Goal: Find specific page/section: Find specific page/section

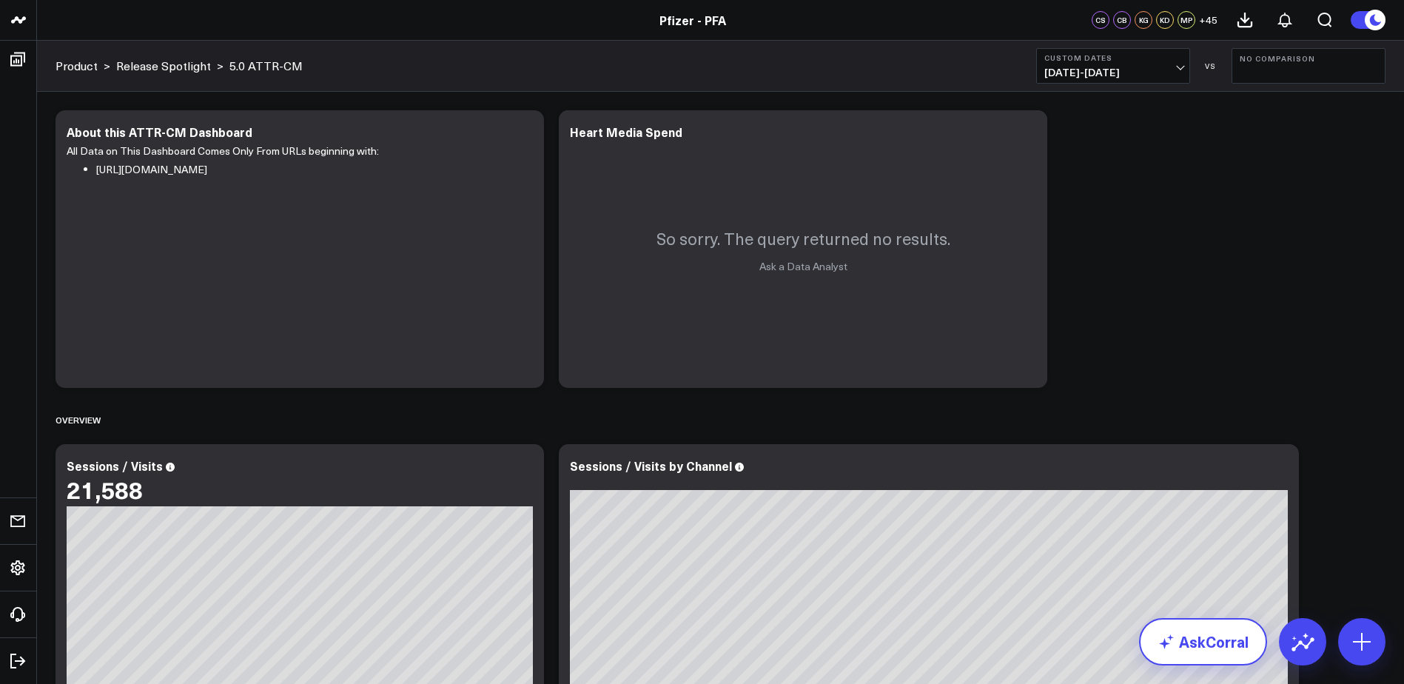
click at [1185, 630] on link "AskCorral" at bounding box center [1203, 641] width 128 height 47
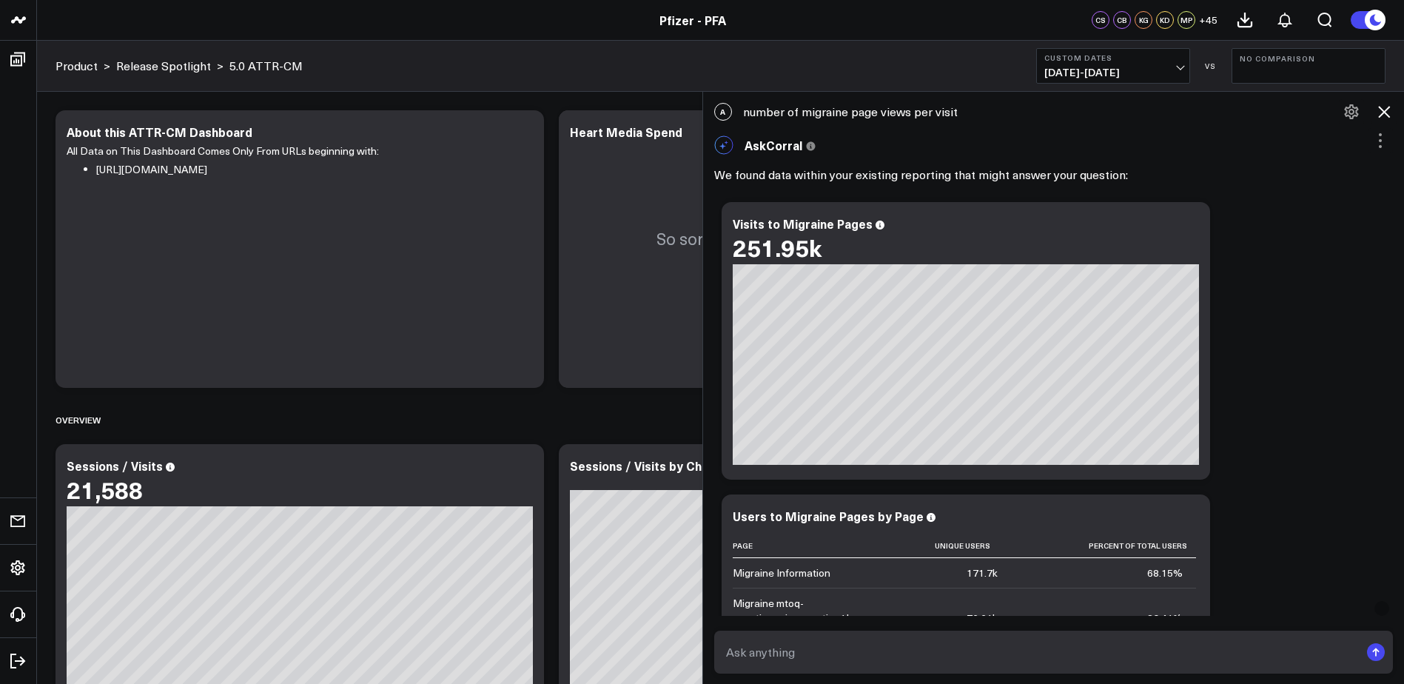
scroll to position [1620, 0]
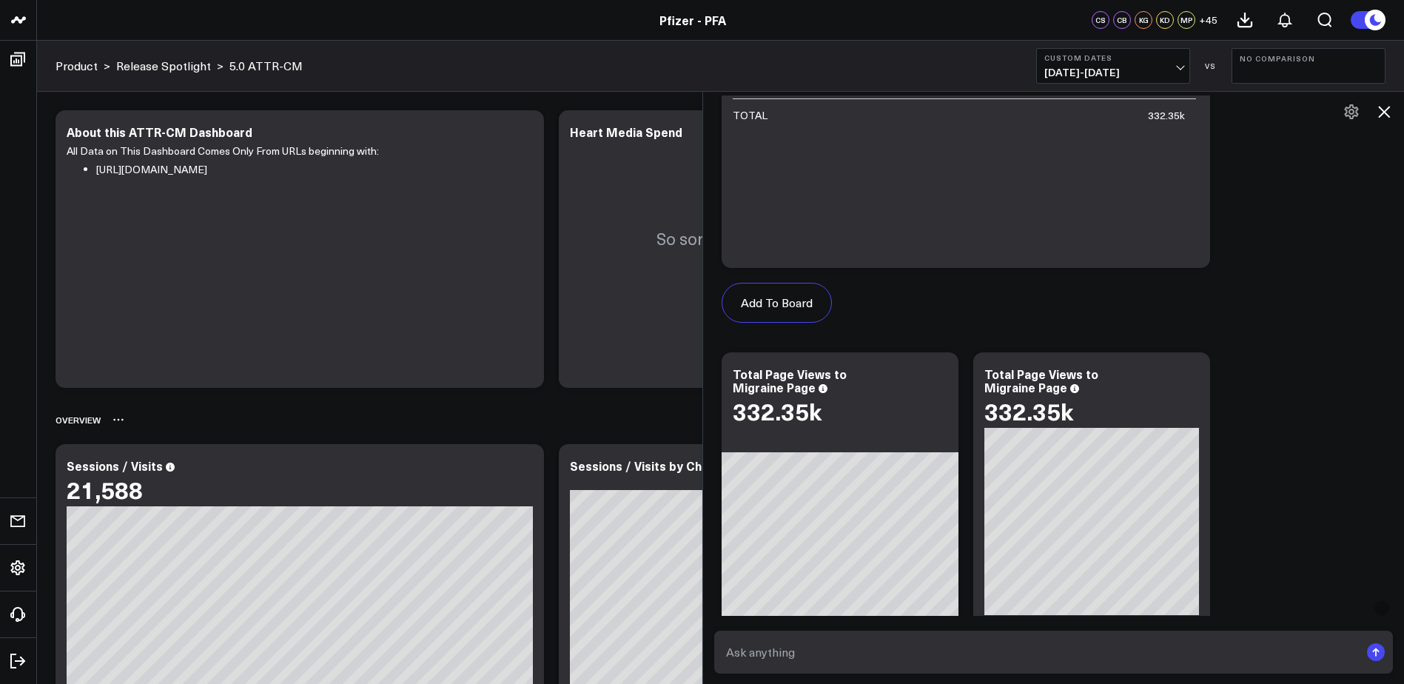
click at [567, 417] on div "Overview" at bounding box center [720, 420] width 1330 height 34
click at [1383, 109] on icon at bounding box center [1384, 112] width 18 height 18
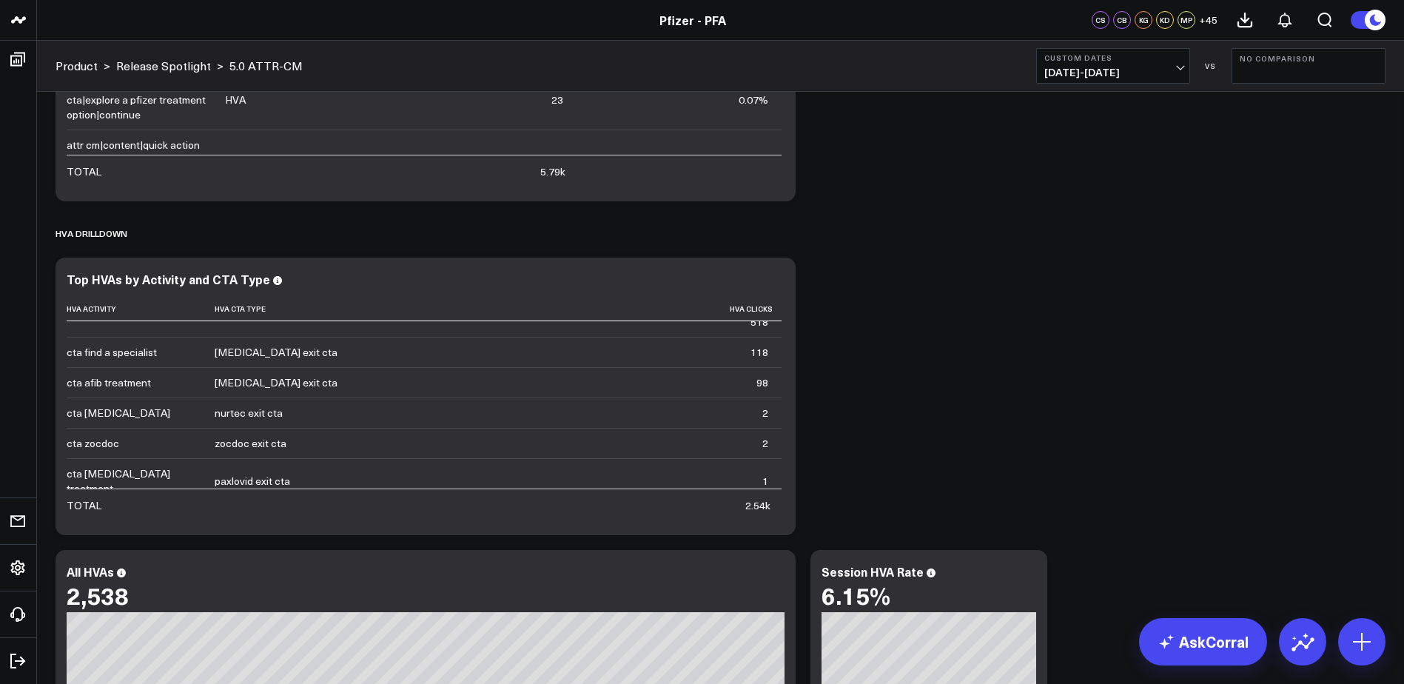
scroll to position [1998, 0]
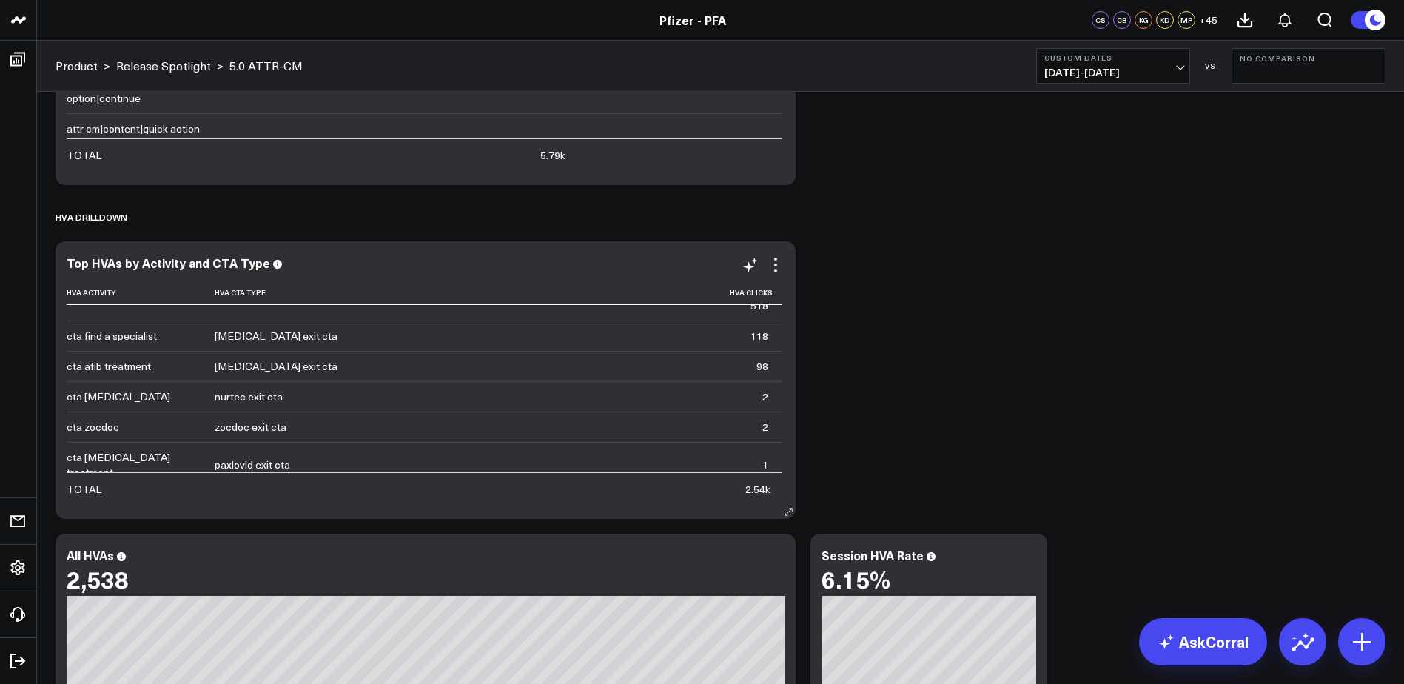
click at [754, 491] on div "2.54k" at bounding box center [757, 489] width 25 height 15
click at [737, 491] on td "2.54k" at bounding box center [706, 488] width 152 height 32
